Goal: Check status

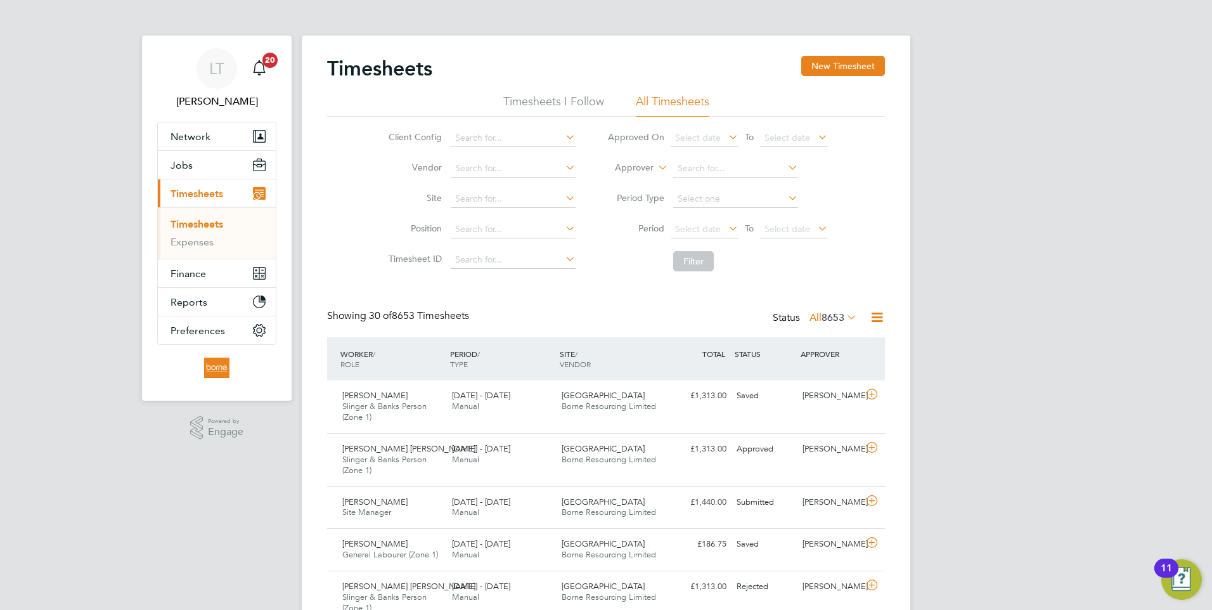
click at [191, 193] on span "Timesheets" at bounding box center [196, 194] width 53 height 12
click at [696, 230] on span "Select date" at bounding box center [698, 228] width 46 height 11
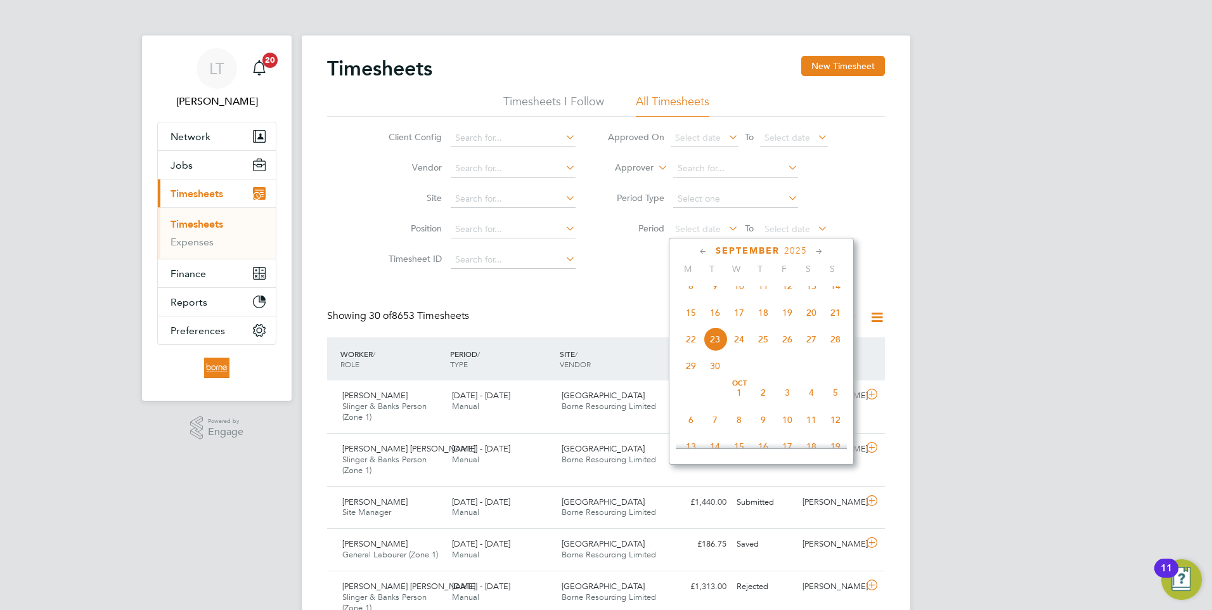
click at [694, 324] on span "15" at bounding box center [691, 312] width 24 height 24
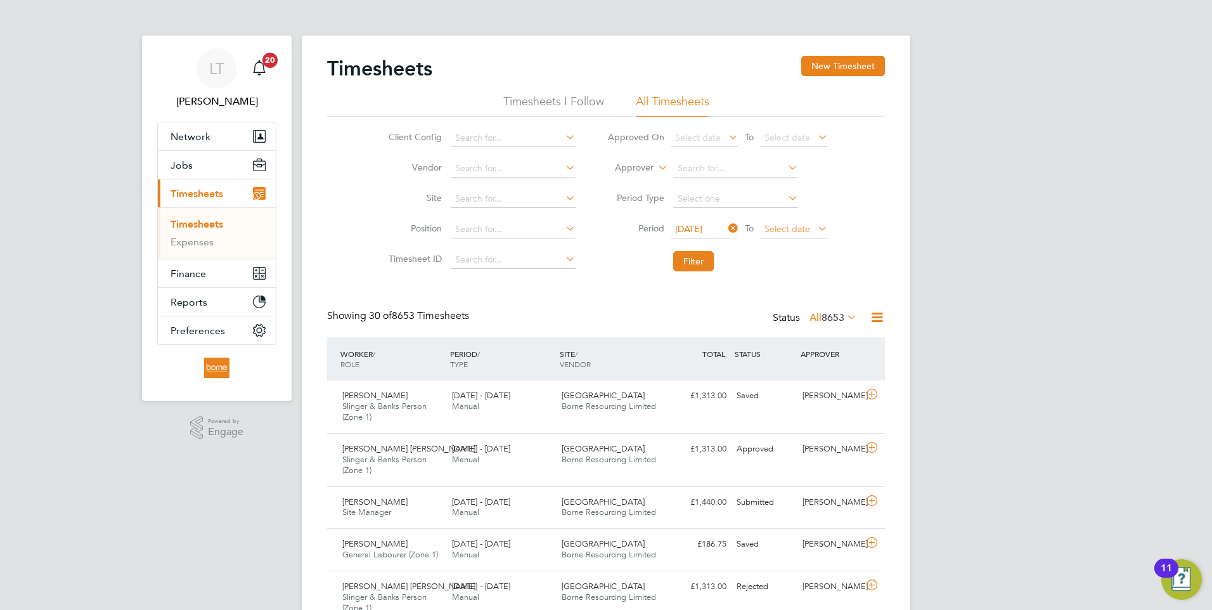
click at [786, 230] on span "Select date" at bounding box center [787, 228] width 46 height 11
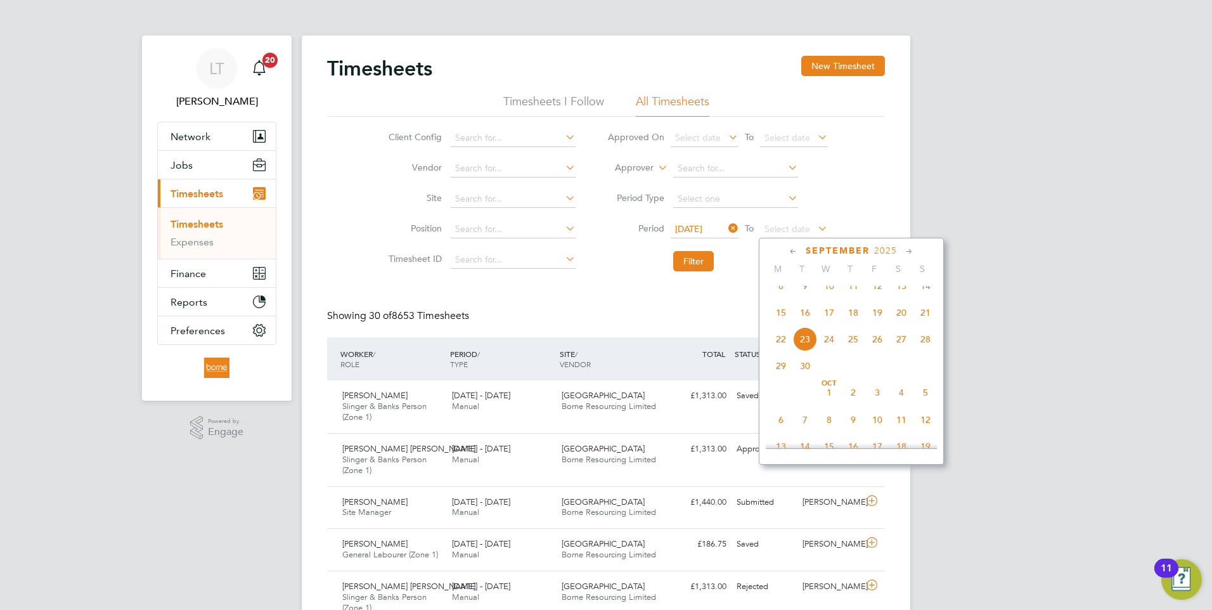
click at [925, 324] on span "21" at bounding box center [925, 312] width 24 height 24
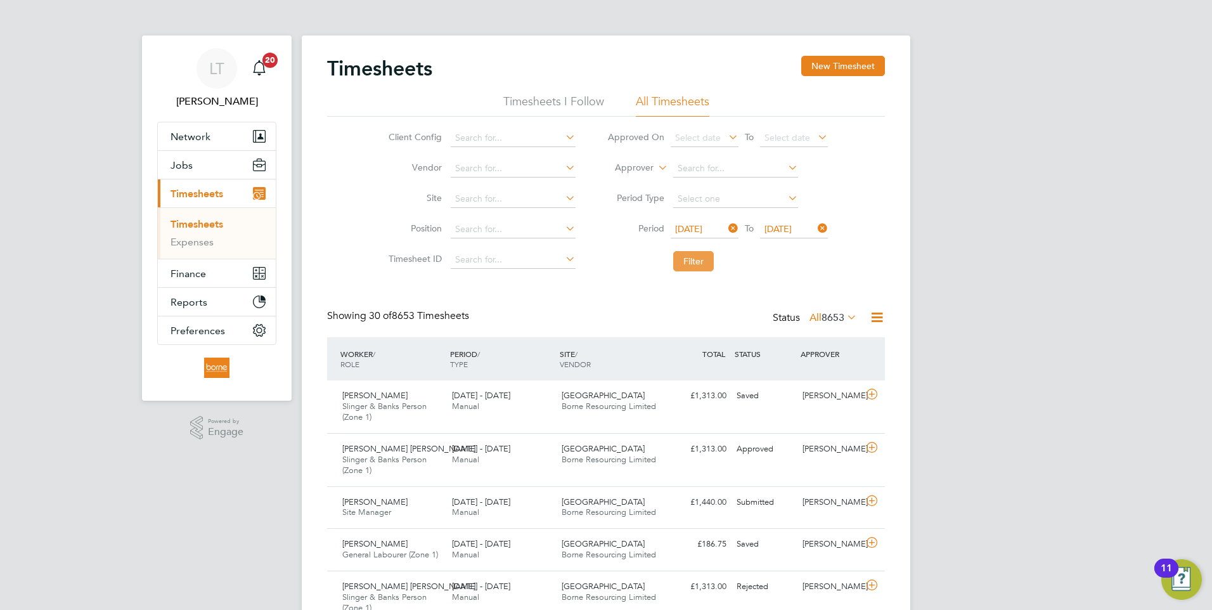
click at [691, 258] on button "Filter" at bounding box center [693, 261] width 41 height 20
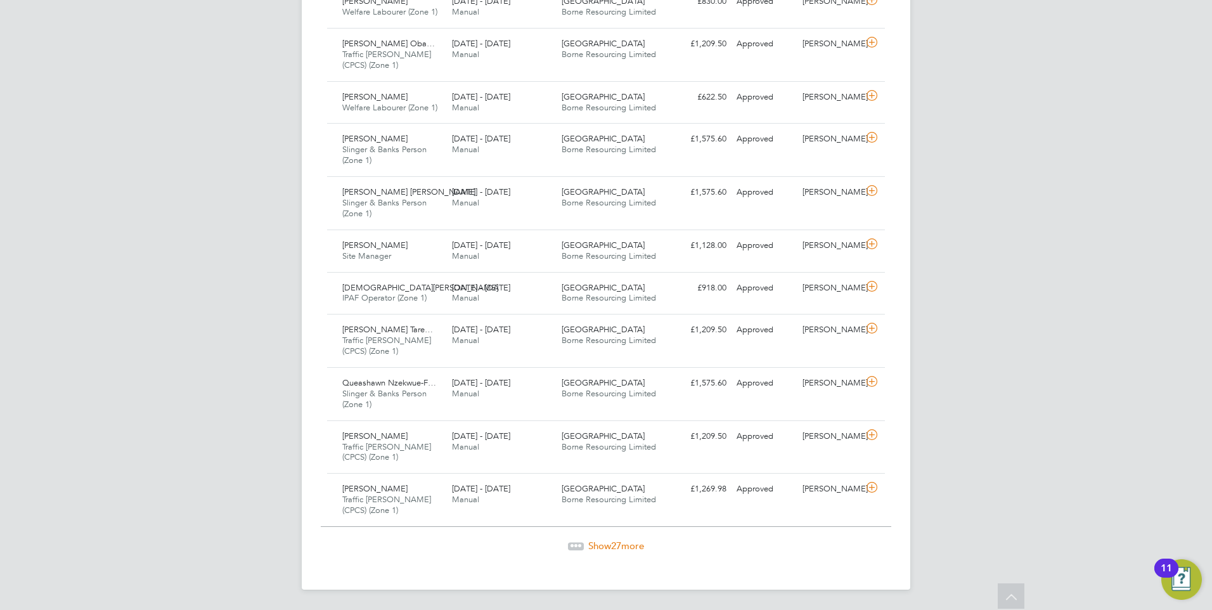
click at [631, 544] on span "Show 27 more" at bounding box center [616, 545] width 56 height 12
